Goal: Task Accomplishment & Management: Manage account settings

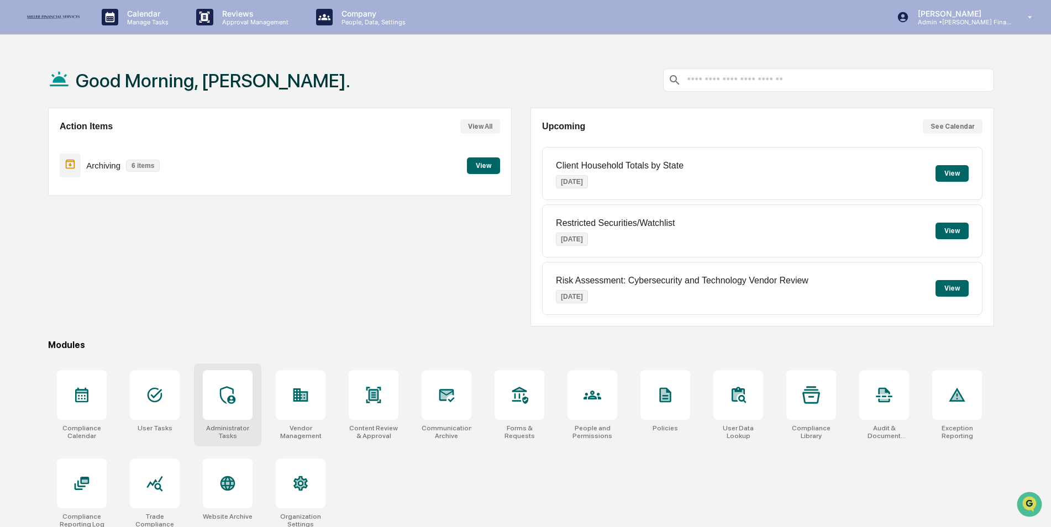
click at [235, 388] on icon at bounding box center [228, 395] width 18 height 18
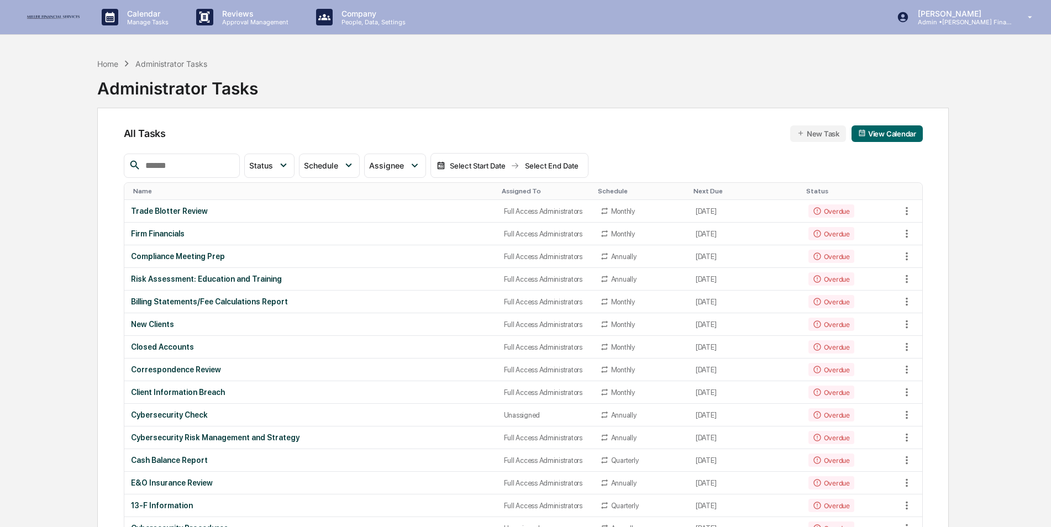
click at [187, 164] on input "text" at bounding box center [188, 166] width 94 height 14
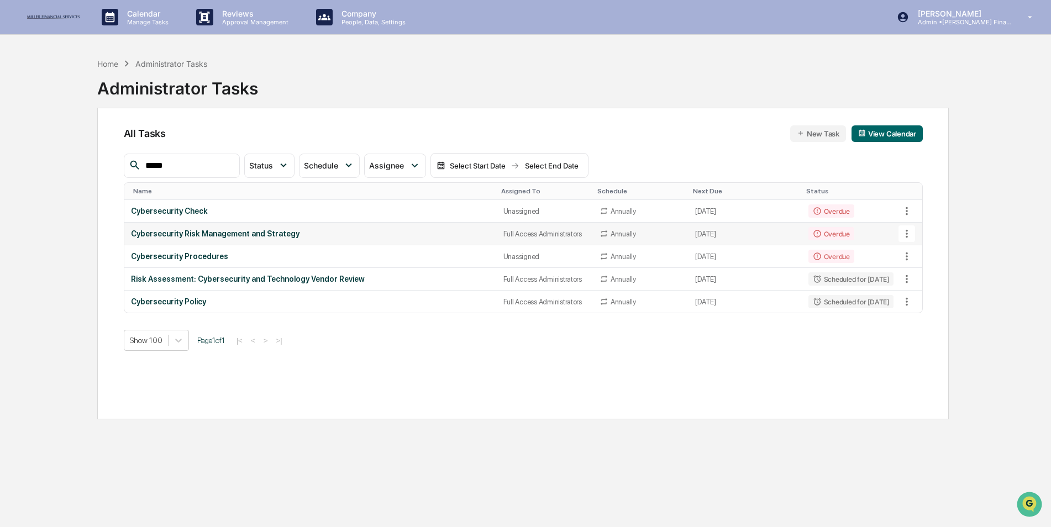
click at [907, 233] on icon at bounding box center [907, 234] width 12 height 12
click at [923, 292] on li "Delete Task" at bounding box center [948, 294] width 88 height 20
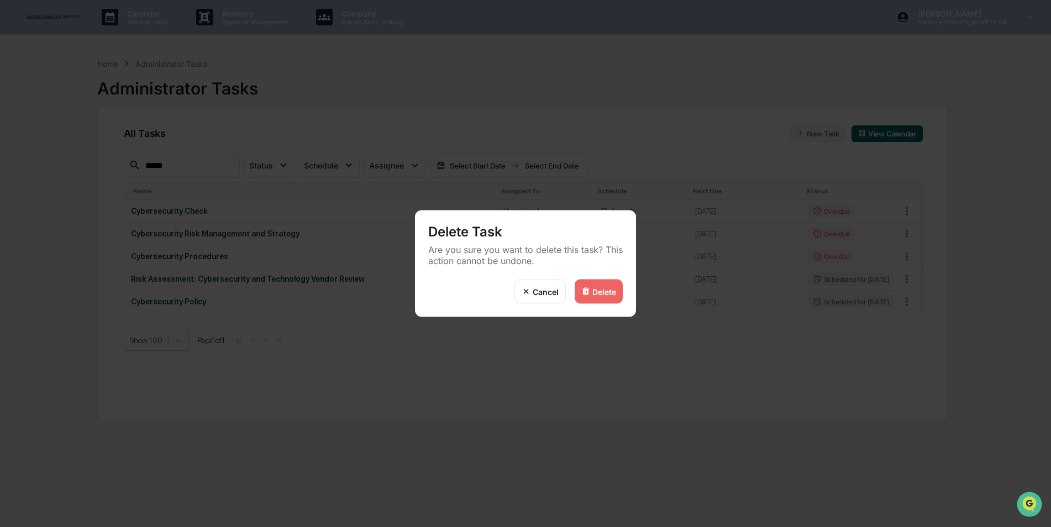
click at [603, 288] on div "Delete" at bounding box center [604, 291] width 24 height 9
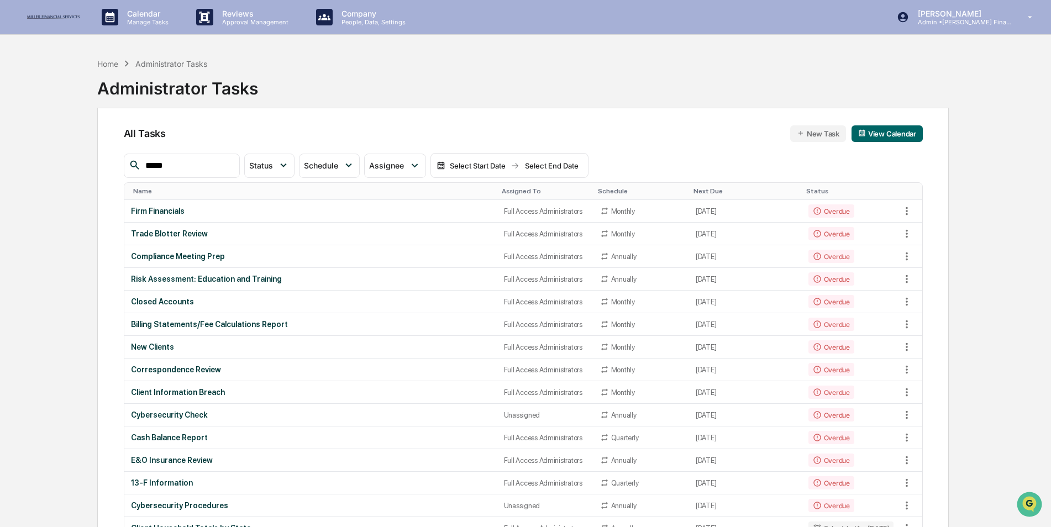
click at [235, 165] on input "*****" at bounding box center [188, 166] width 94 height 14
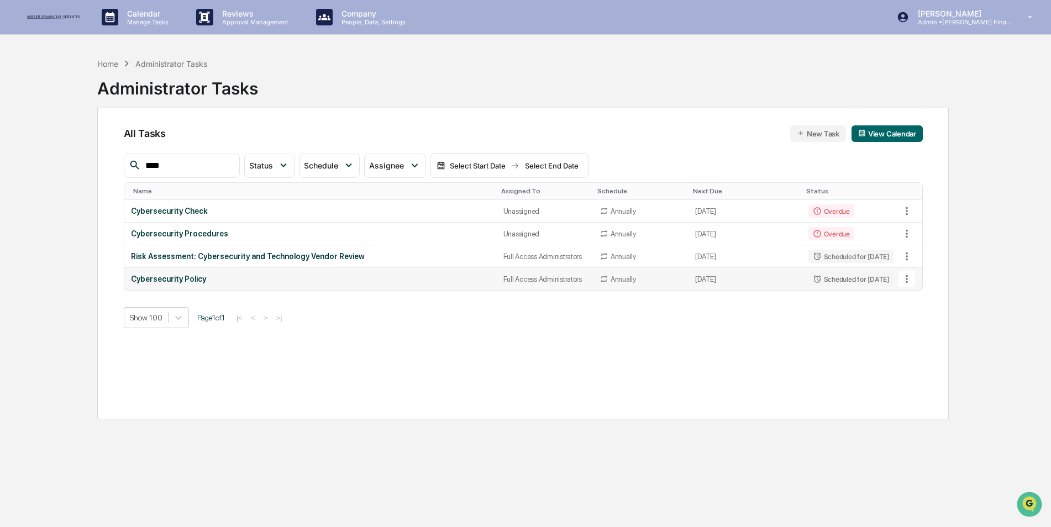
type input "****"
click at [909, 280] on icon at bounding box center [907, 279] width 12 height 12
click at [917, 341] on img at bounding box center [917, 339] width 9 height 9
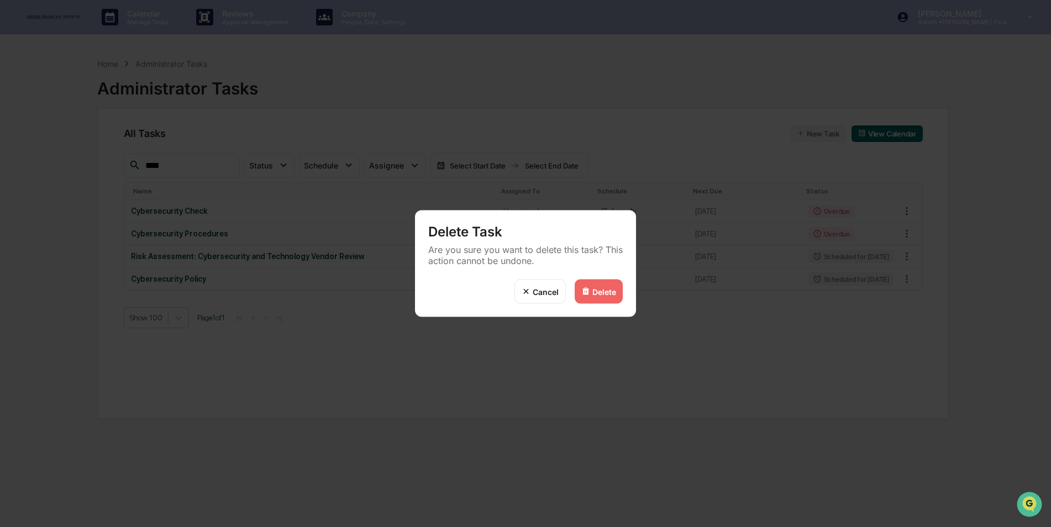
click at [603, 292] on div "Delete" at bounding box center [604, 291] width 24 height 9
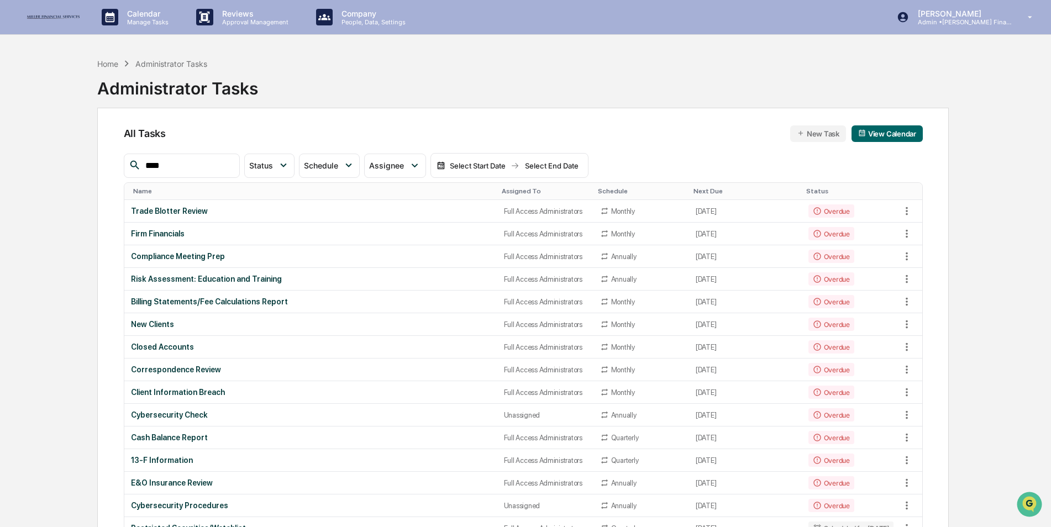
click at [203, 166] on input "****" at bounding box center [188, 166] width 94 height 14
click at [498, 187] on th "Assigned To" at bounding box center [545, 191] width 96 height 17
click at [502, 191] on div "Assigned To" at bounding box center [545, 191] width 87 height 8
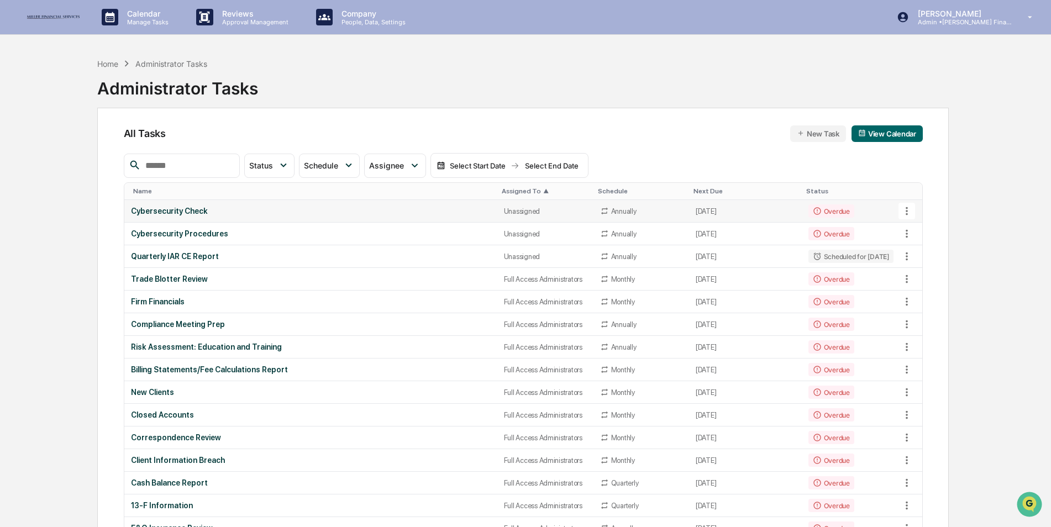
click at [361, 212] on div "Cybersecurity Check" at bounding box center [311, 211] width 360 height 9
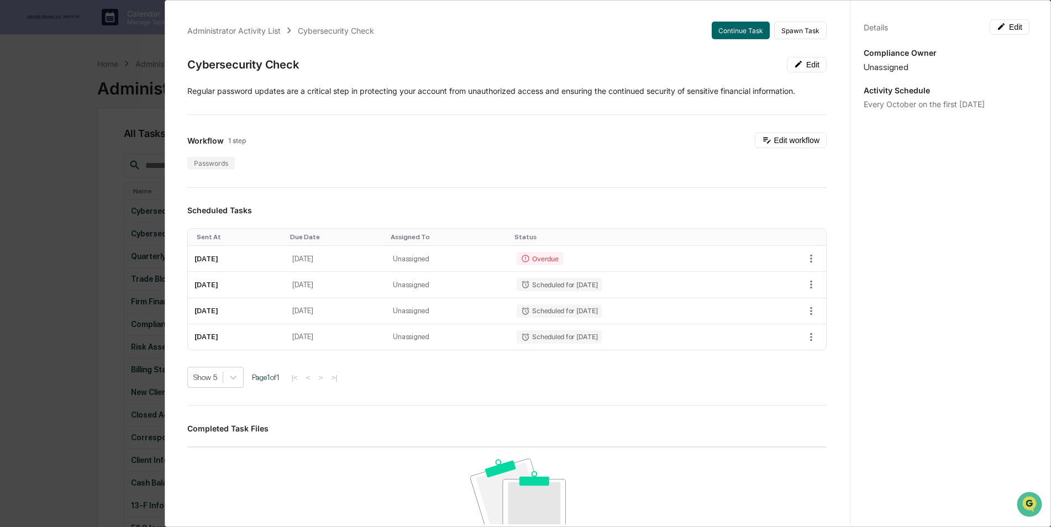
click at [78, 154] on div "Administrator Activity List Cybersecurity Check Continue Task Spawn Task Cybers…" at bounding box center [525, 263] width 1051 height 527
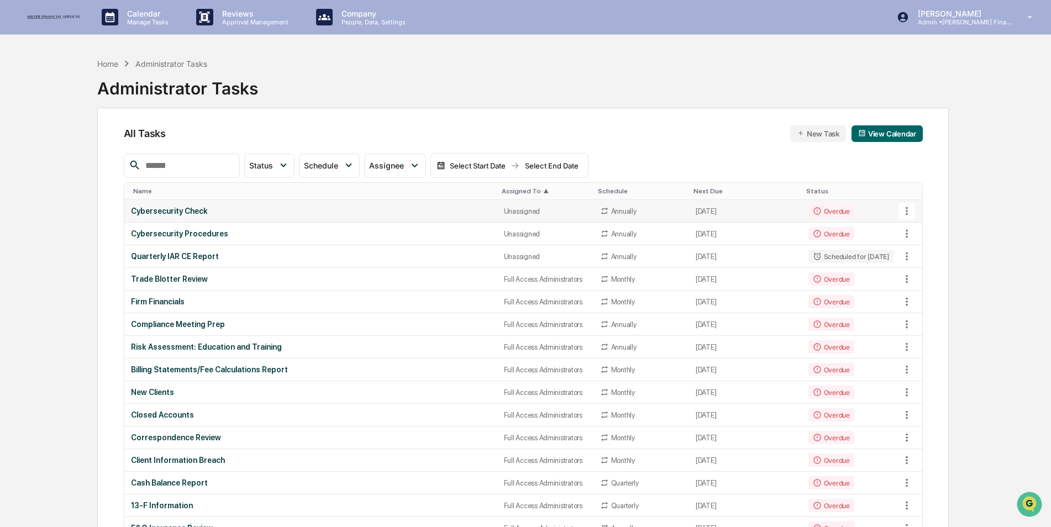
click at [422, 207] on div "Cybersecurity Check" at bounding box center [311, 211] width 360 height 9
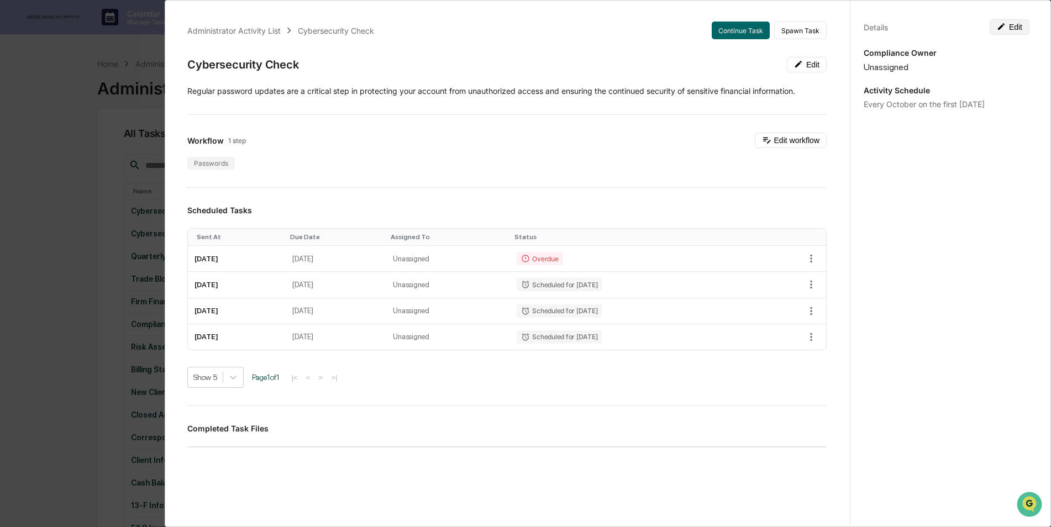
click at [1016, 28] on button "Edit" at bounding box center [1010, 26] width 40 height 15
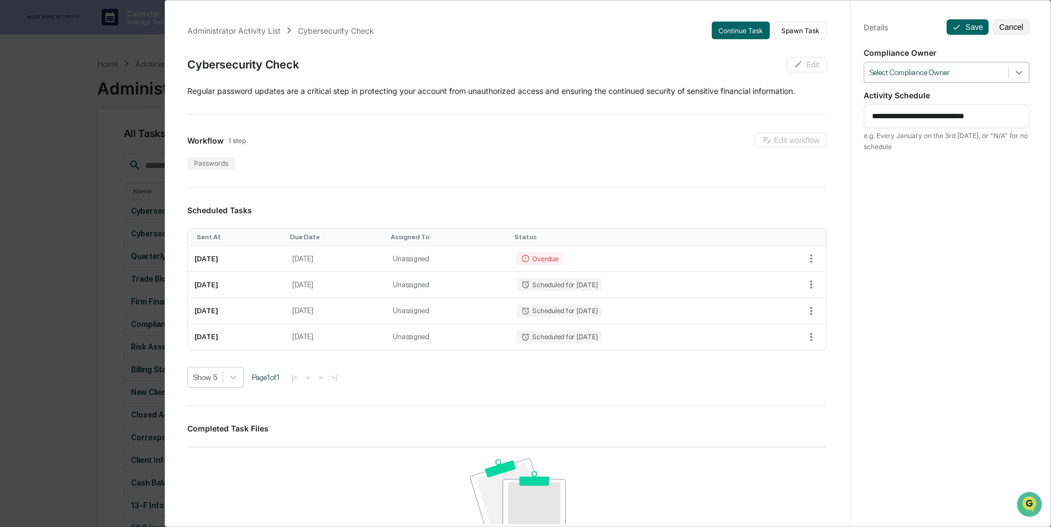
click at [1017, 76] on icon at bounding box center [1018, 72] width 11 height 11
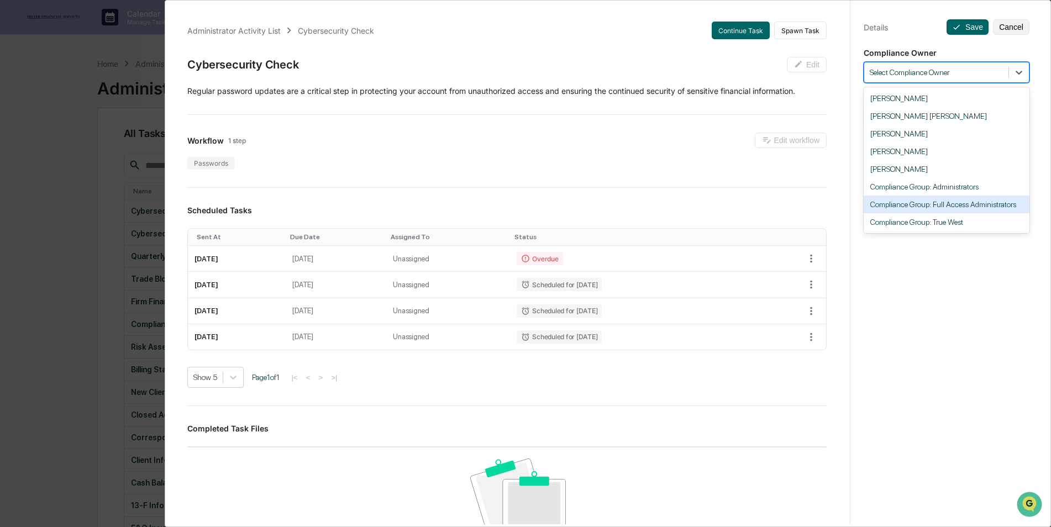
click at [948, 203] on div "Compliance Group: Full Access Administrators" at bounding box center [947, 205] width 166 height 18
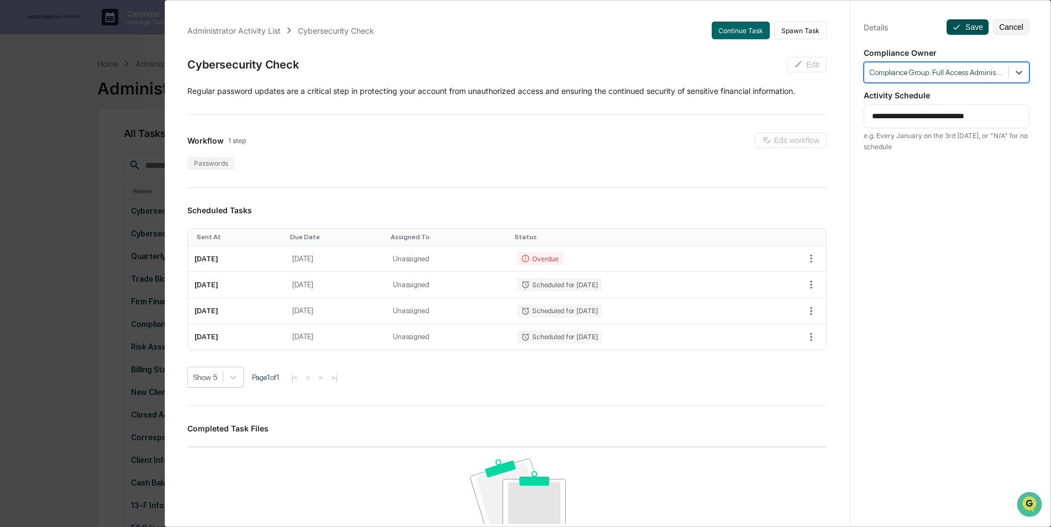
click at [961, 26] on button "Save" at bounding box center [968, 26] width 42 height 15
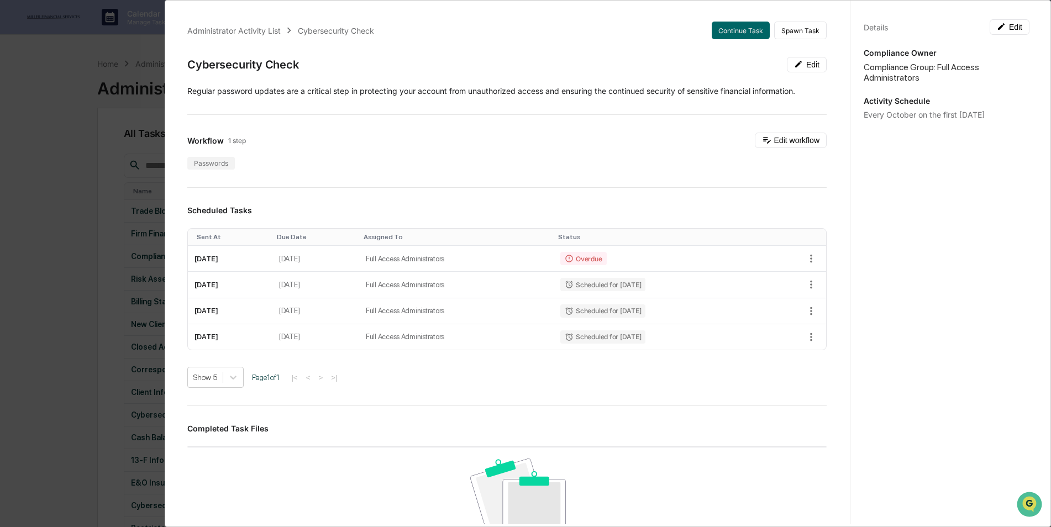
click at [79, 239] on div "Administrator Activity List Cybersecurity Check Continue Task Spawn Task Cybers…" at bounding box center [525, 263] width 1051 height 527
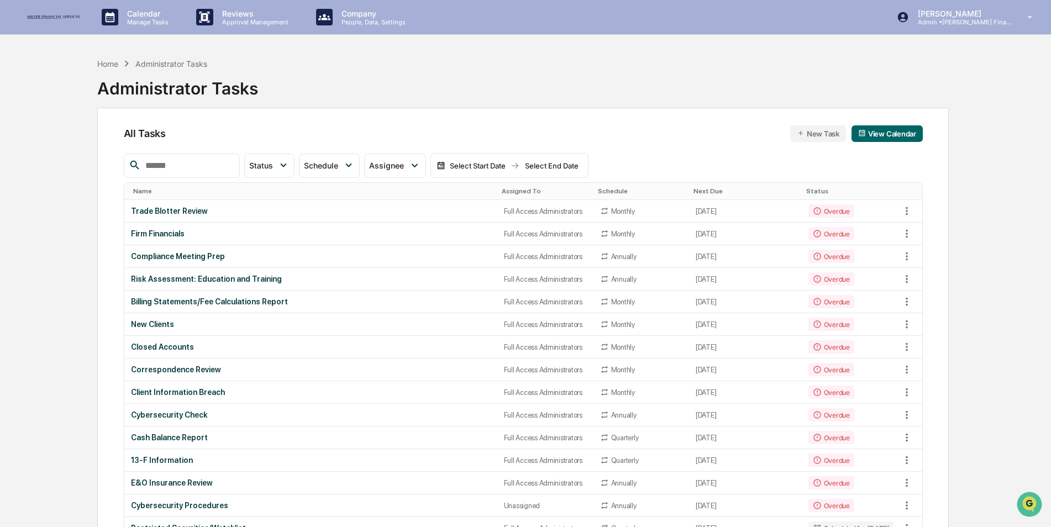
click at [523, 192] on div "Assigned To" at bounding box center [545, 191] width 87 height 8
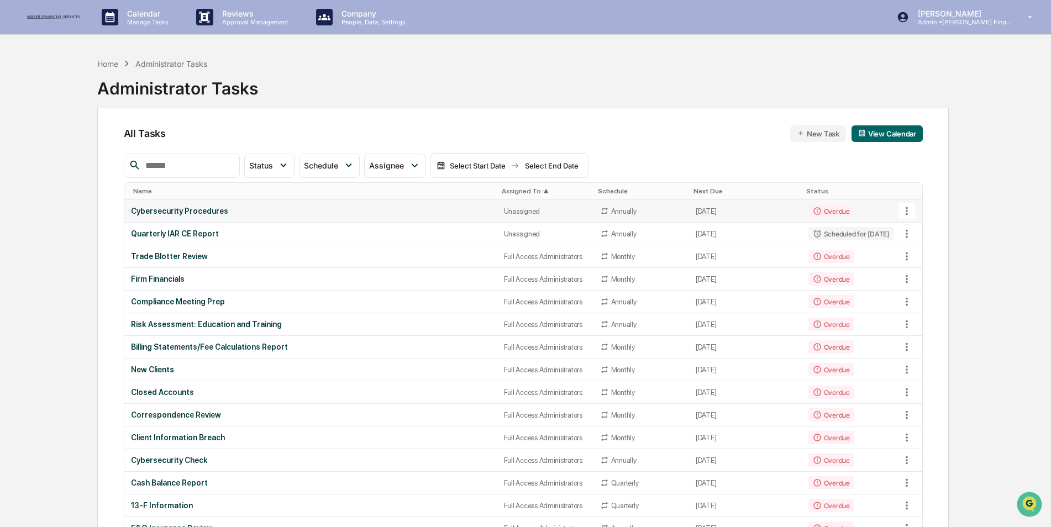
click at [408, 215] on div "Cybersecurity Procedures" at bounding box center [311, 211] width 360 height 9
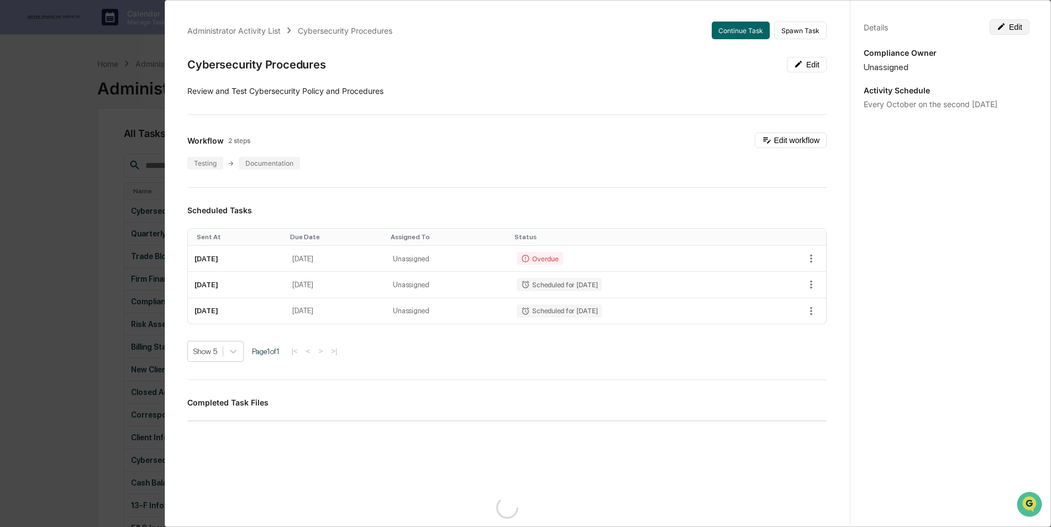
click at [1010, 24] on button "Edit" at bounding box center [1010, 26] width 40 height 15
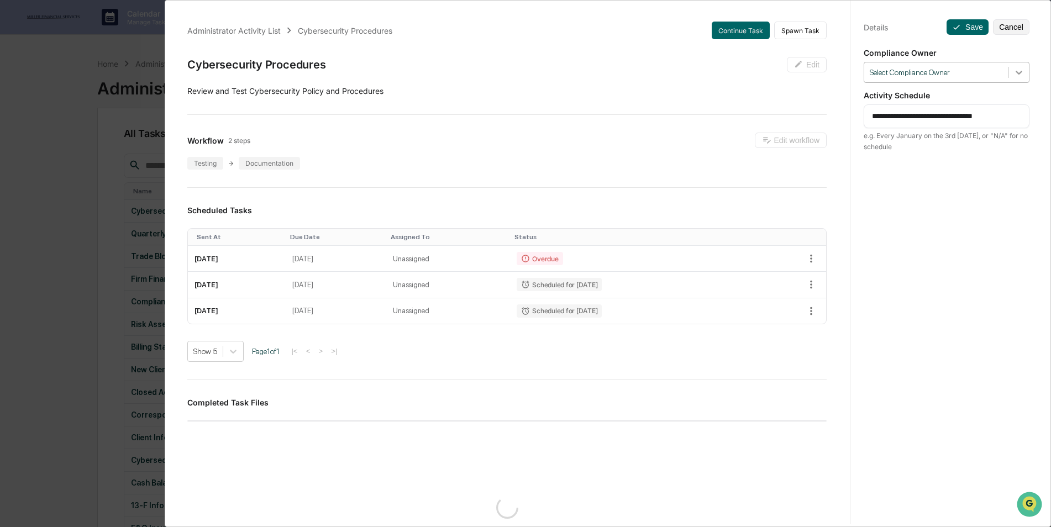
click at [1016, 68] on icon at bounding box center [1018, 72] width 11 height 11
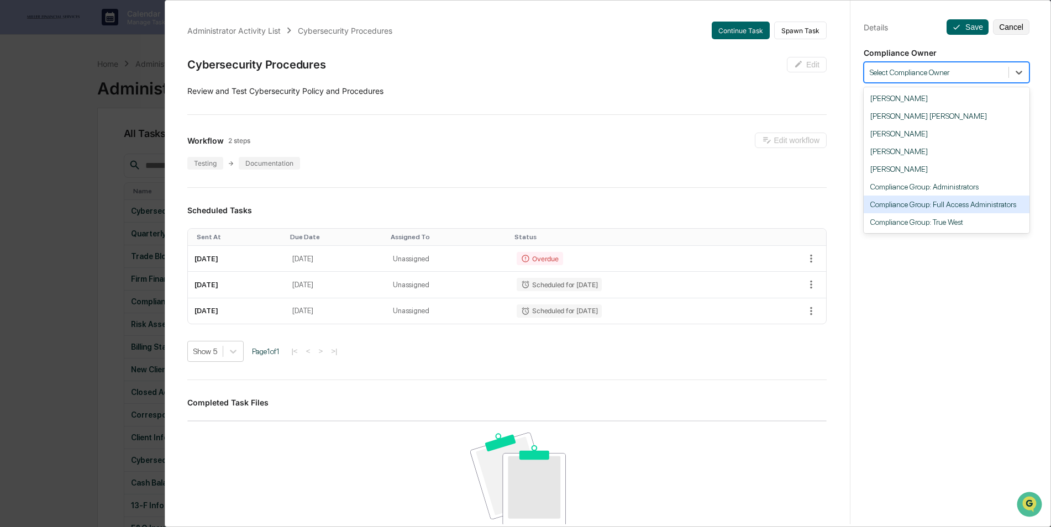
click at [979, 203] on div "Compliance Group: Full Access Administrators" at bounding box center [947, 205] width 166 height 18
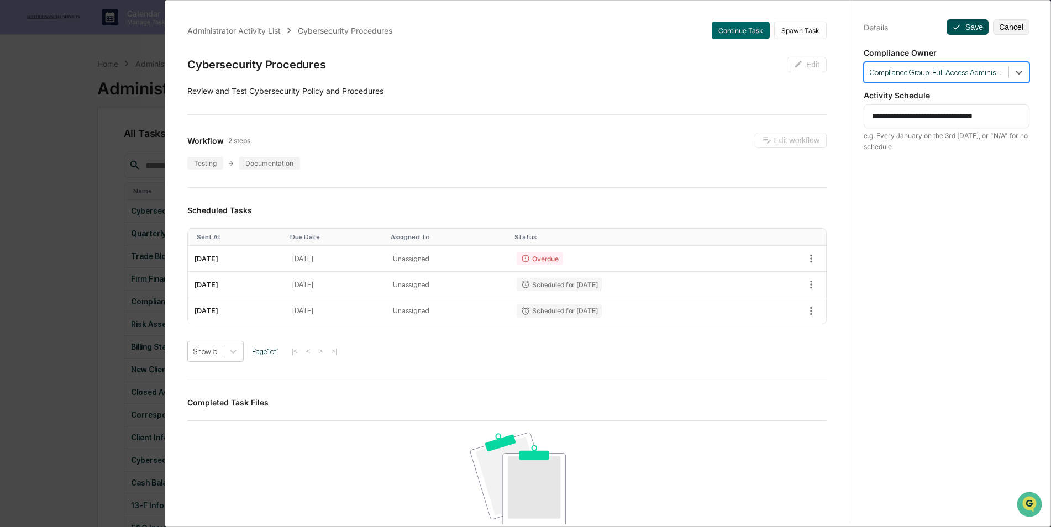
click at [959, 28] on button "Save" at bounding box center [968, 26] width 42 height 15
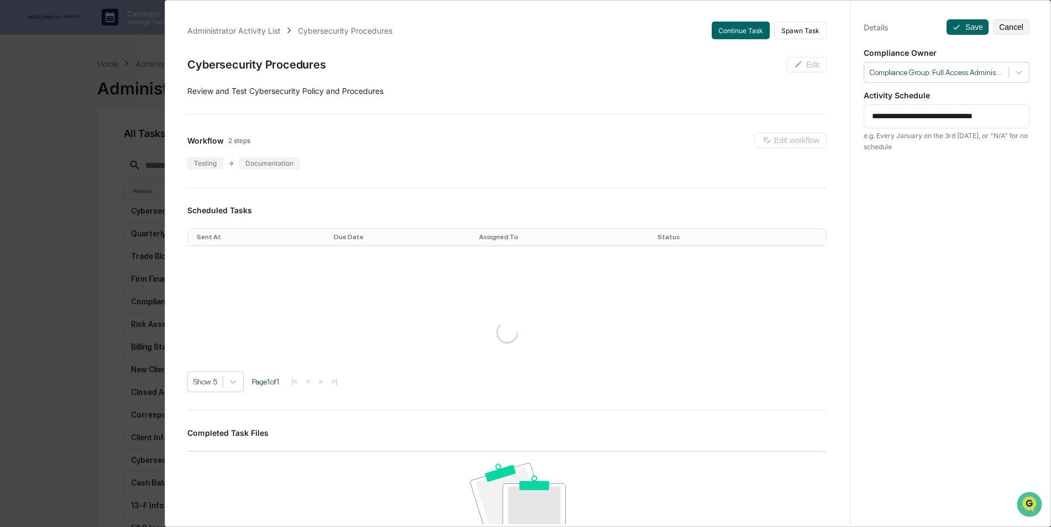
click at [56, 220] on div "**********" at bounding box center [525, 263] width 1051 height 527
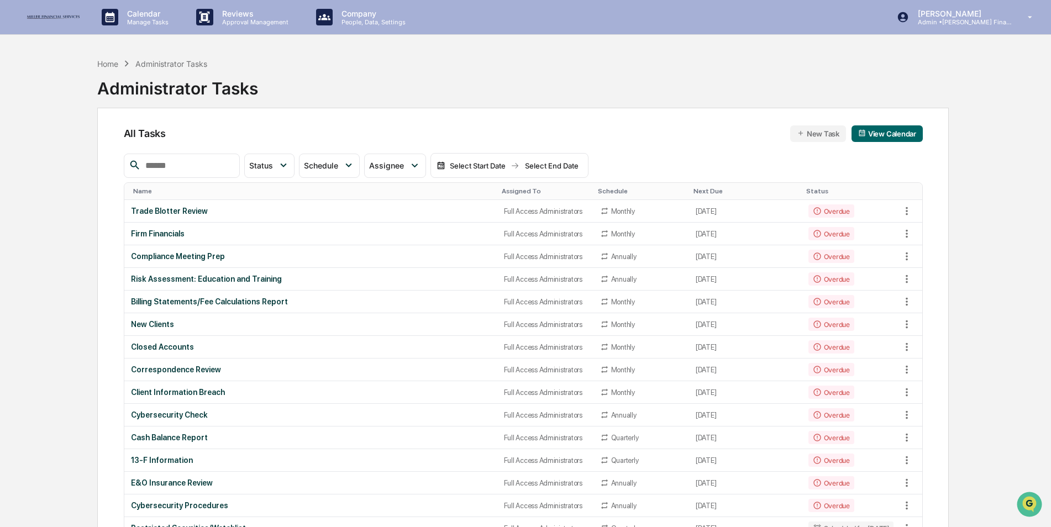
click at [506, 186] on th "Assigned To" at bounding box center [545, 191] width 96 height 17
click at [507, 188] on div "Assigned To" at bounding box center [545, 191] width 87 height 8
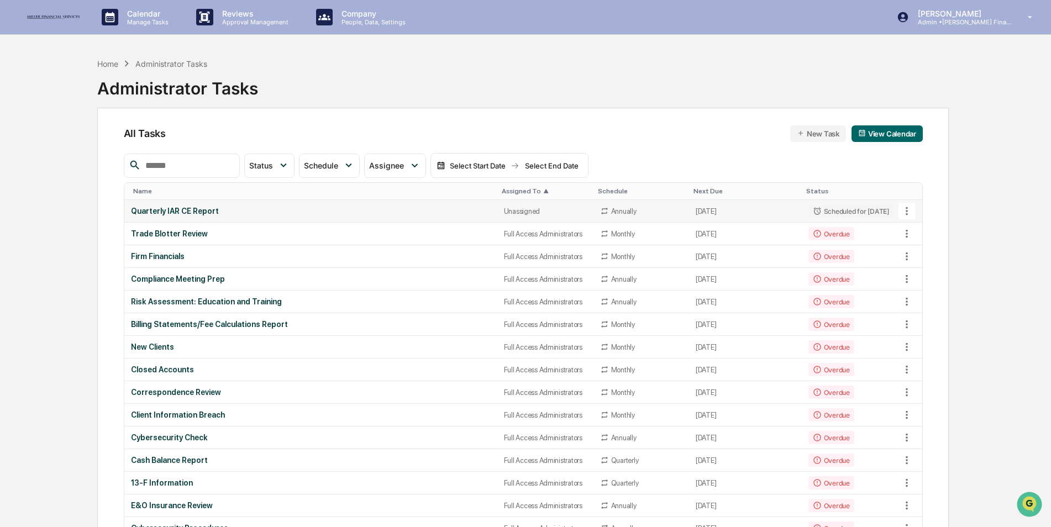
click at [360, 215] on div "Quarterly IAR CE Report" at bounding box center [311, 211] width 360 height 9
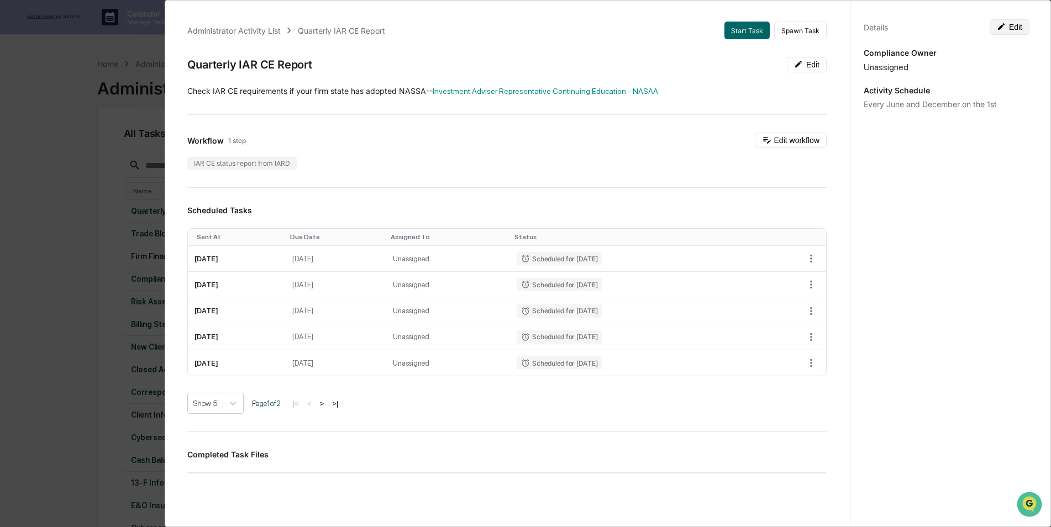
click at [1012, 28] on button "Edit" at bounding box center [1010, 26] width 40 height 15
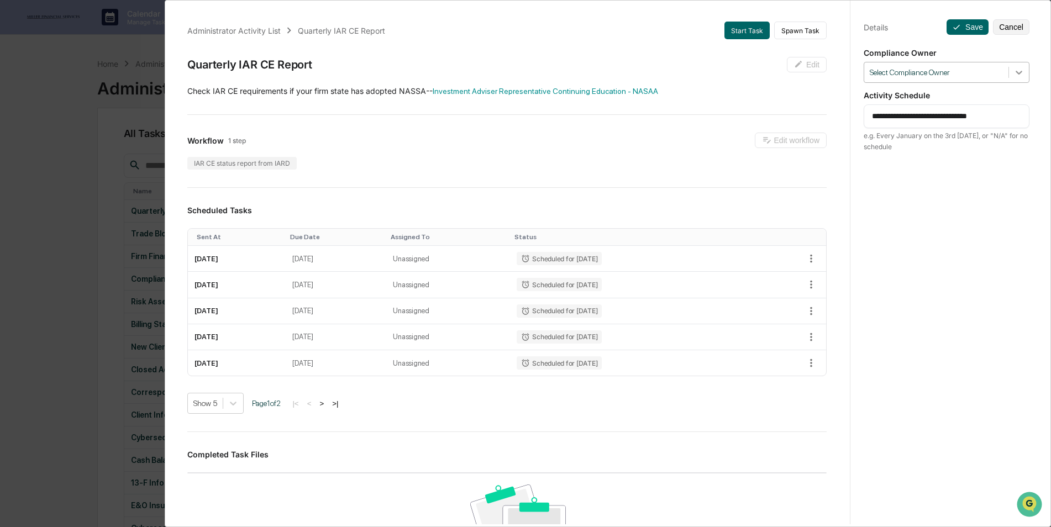
click at [1019, 75] on div at bounding box center [1019, 72] width 20 height 20
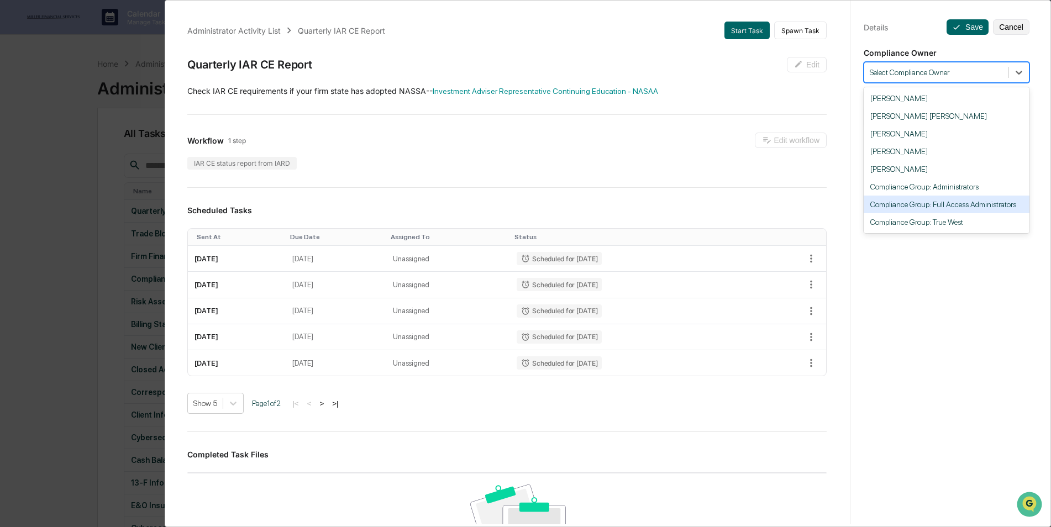
click at [980, 204] on div "Compliance Group: Full Access Administrators" at bounding box center [947, 205] width 166 height 18
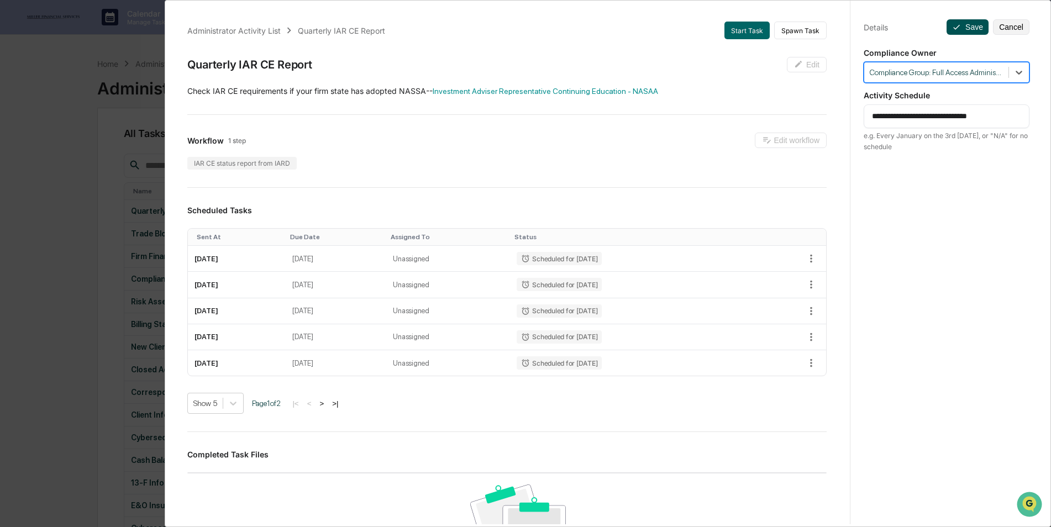
click at [966, 29] on button "Save" at bounding box center [968, 26] width 42 height 15
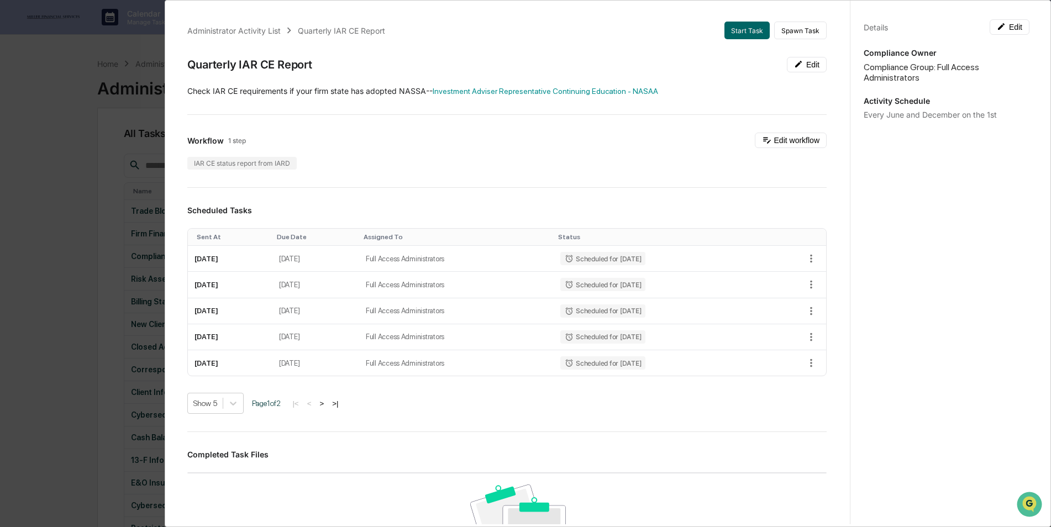
click at [45, 193] on div "Administrator Activity List Quarterly IAR CE Report Start Task Spawn Task Quart…" at bounding box center [525, 263] width 1051 height 527
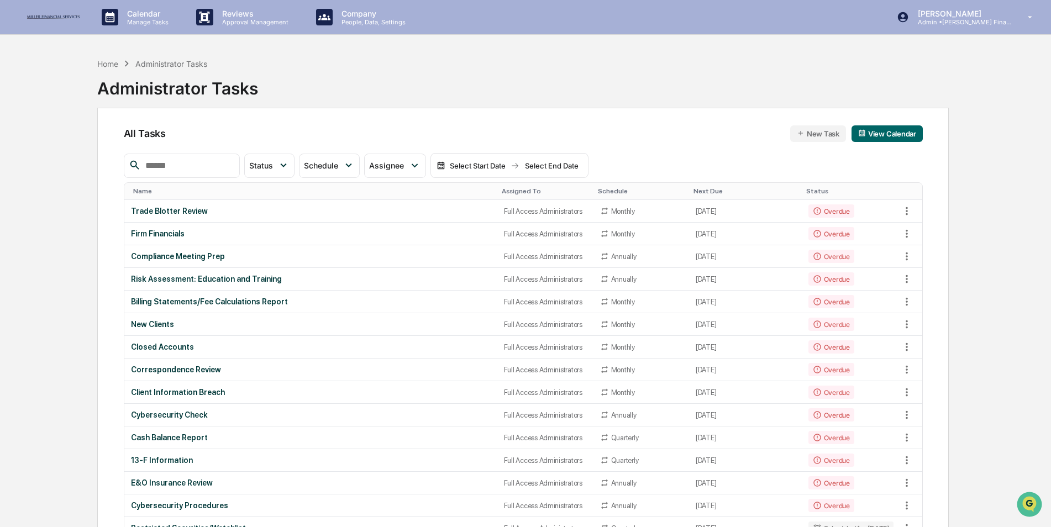
click at [215, 159] on input "text" at bounding box center [188, 166] width 94 height 14
type input "*****"
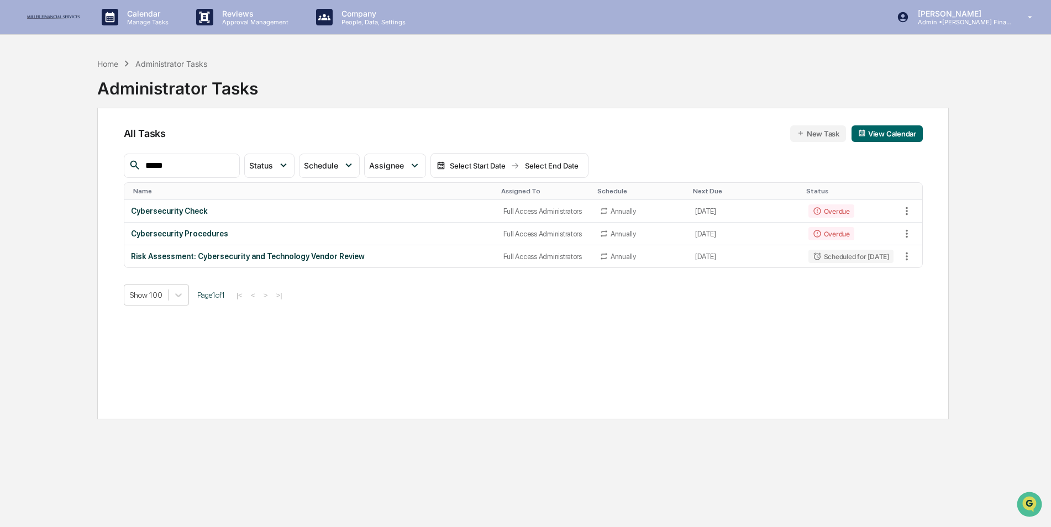
click at [212, 167] on input "*****" at bounding box center [188, 166] width 94 height 14
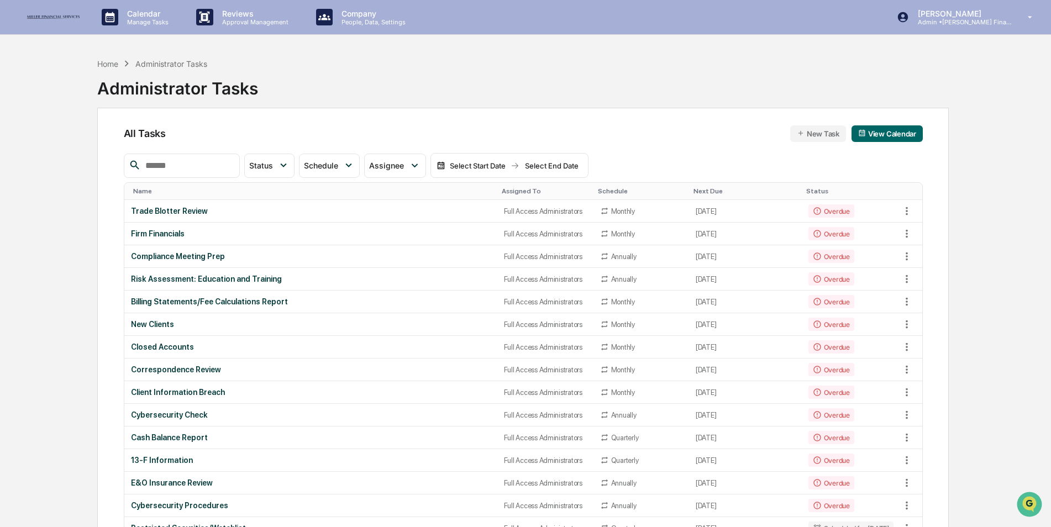
click at [513, 186] on th "Assigned To" at bounding box center [545, 191] width 96 height 17
click at [512, 187] on th "Assigned To" at bounding box center [545, 191] width 96 height 17
click at [973, 25] on p "Admin • [PERSON_NAME] Financial" at bounding box center [960, 22] width 103 height 8
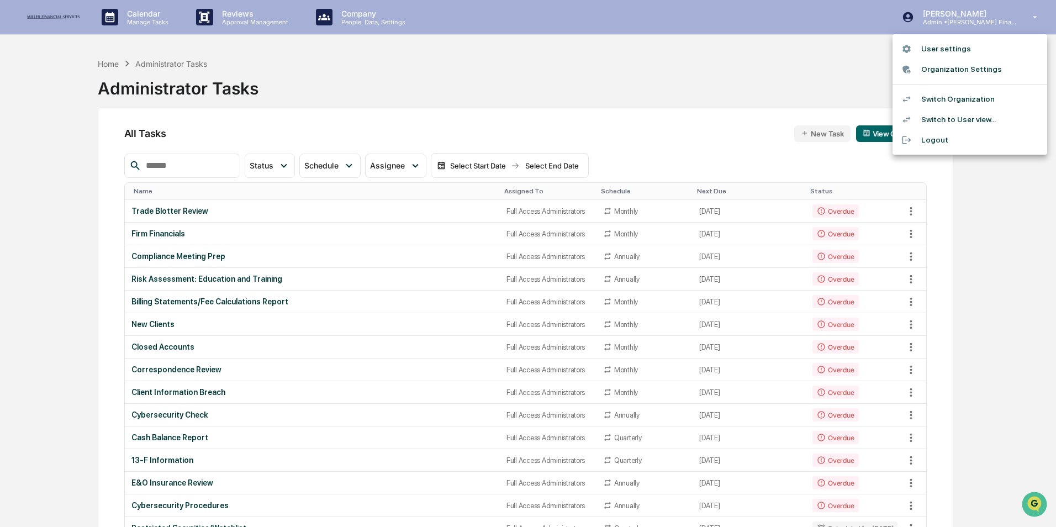
click at [971, 98] on li "Switch Organization" at bounding box center [970, 99] width 155 height 20
